Goal: Task Accomplishment & Management: Manage account settings

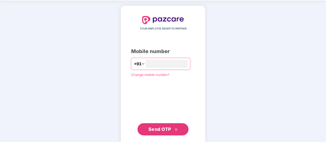
scroll to position [25, 0]
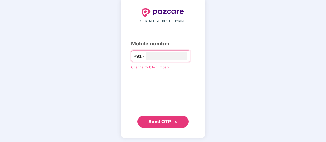
type input "**********"
click at [165, 122] on span "Send OTP" at bounding box center [159, 121] width 23 height 5
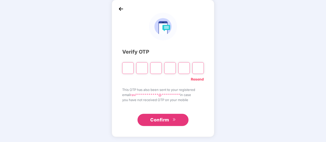
scroll to position [23, 0]
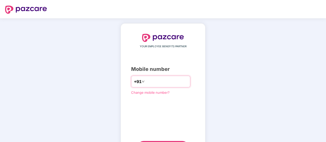
click at [162, 79] on input "number" at bounding box center [167, 82] width 42 height 8
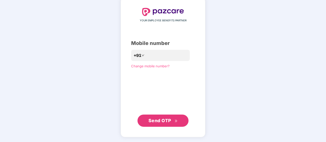
scroll to position [26, 0]
click at [164, 119] on span "Send OTP" at bounding box center [159, 121] width 23 height 5
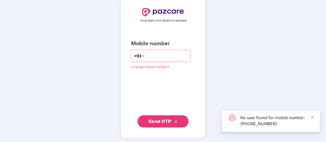
click at [174, 56] on input "**********" at bounding box center [167, 56] width 42 height 8
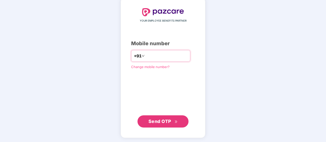
type input "*"
type input "**********"
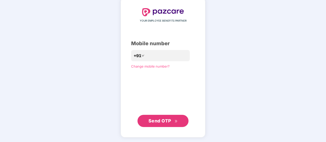
drag, startPoint x: 159, startPoint y: 116, endPoint x: 159, endPoint y: 119, distance: 2.6
click at [159, 118] on button "Send OTP" at bounding box center [162, 121] width 51 height 12
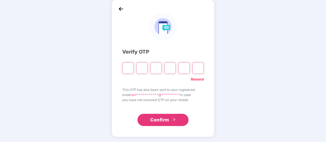
scroll to position [23, 0]
type input "*"
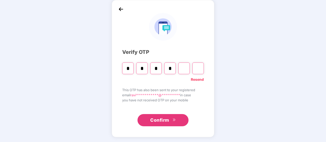
type input "*"
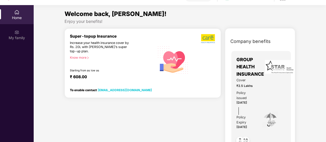
click at [148, 15] on div "Welcome back, Ravi!" at bounding box center [179, 14] width 230 height 10
click at [303, 75] on div "Company benefits GROUP HEALTH INSURANCE Cover ₹2.5 Lakhs Policy issued 17 Mar 2…" at bounding box center [260, 116] width 92 height 162
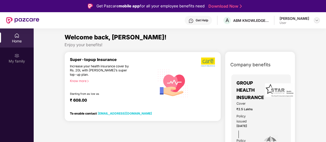
click at [316, 19] on img at bounding box center [317, 20] width 4 height 4
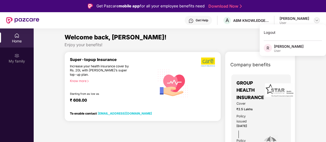
click at [316, 19] on img at bounding box center [317, 20] width 4 height 4
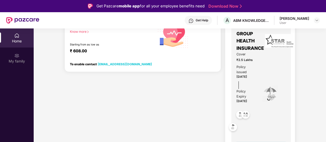
scroll to position [29, 0]
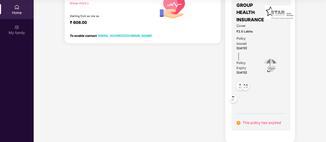
click at [246, 86] on img at bounding box center [245, 87] width 12 height 12
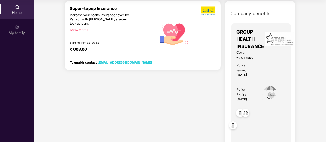
scroll to position [0, 0]
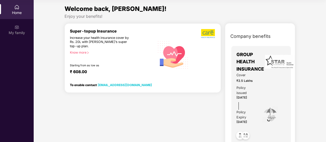
click at [77, 51] on div "Know more" at bounding box center [111, 53] width 82 height 4
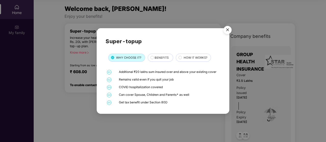
click at [227, 31] on img "Close" at bounding box center [227, 31] width 14 height 14
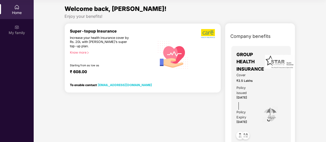
scroll to position [49, 0]
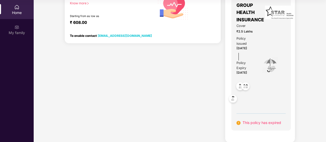
click at [258, 124] on span "This policy has expired" at bounding box center [261, 123] width 38 height 4
click at [233, 100] on img at bounding box center [233, 100] width 12 height 12
click at [238, 123] on img at bounding box center [238, 123] width 4 height 4
click at [243, 71] on span "16 Mar 2025" at bounding box center [241, 73] width 11 height 4
click at [245, 89] on img at bounding box center [245, 87] width 12 height 12
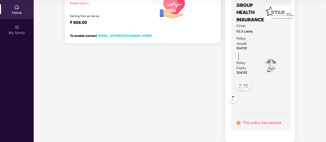
click at [236, 83] on img at bounding box center [240, 87] width 12 height 12
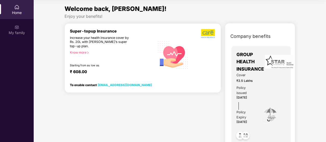
click at [18, 10] on div "Home" at bounding box center [17, 12] width 34 height 5
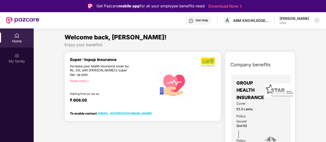
click at [317, 20] on img at bounding box center [317, 20] width 4 height 4
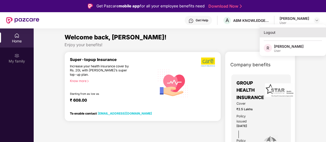
click at [269, 33] on div "Logout" at bounding box center [292, 33] width 66 height 10
